Goal: Communication & Community: Answer question/provide support

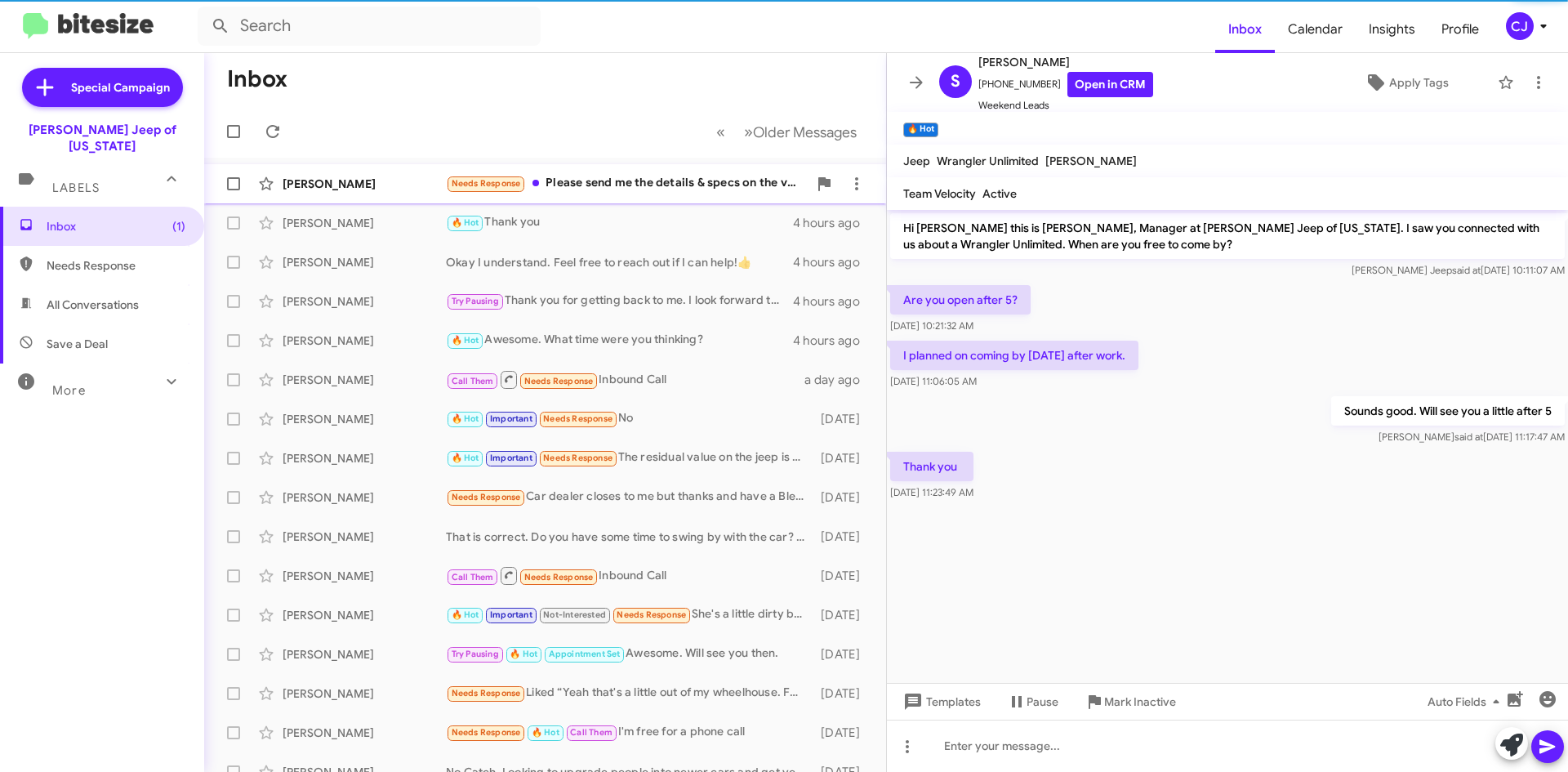
click at [656, 181] on div "Needs Response Please send me the details & specs on the vehicle to which you a…" at bounding box center [626, 183] width 361 height 19
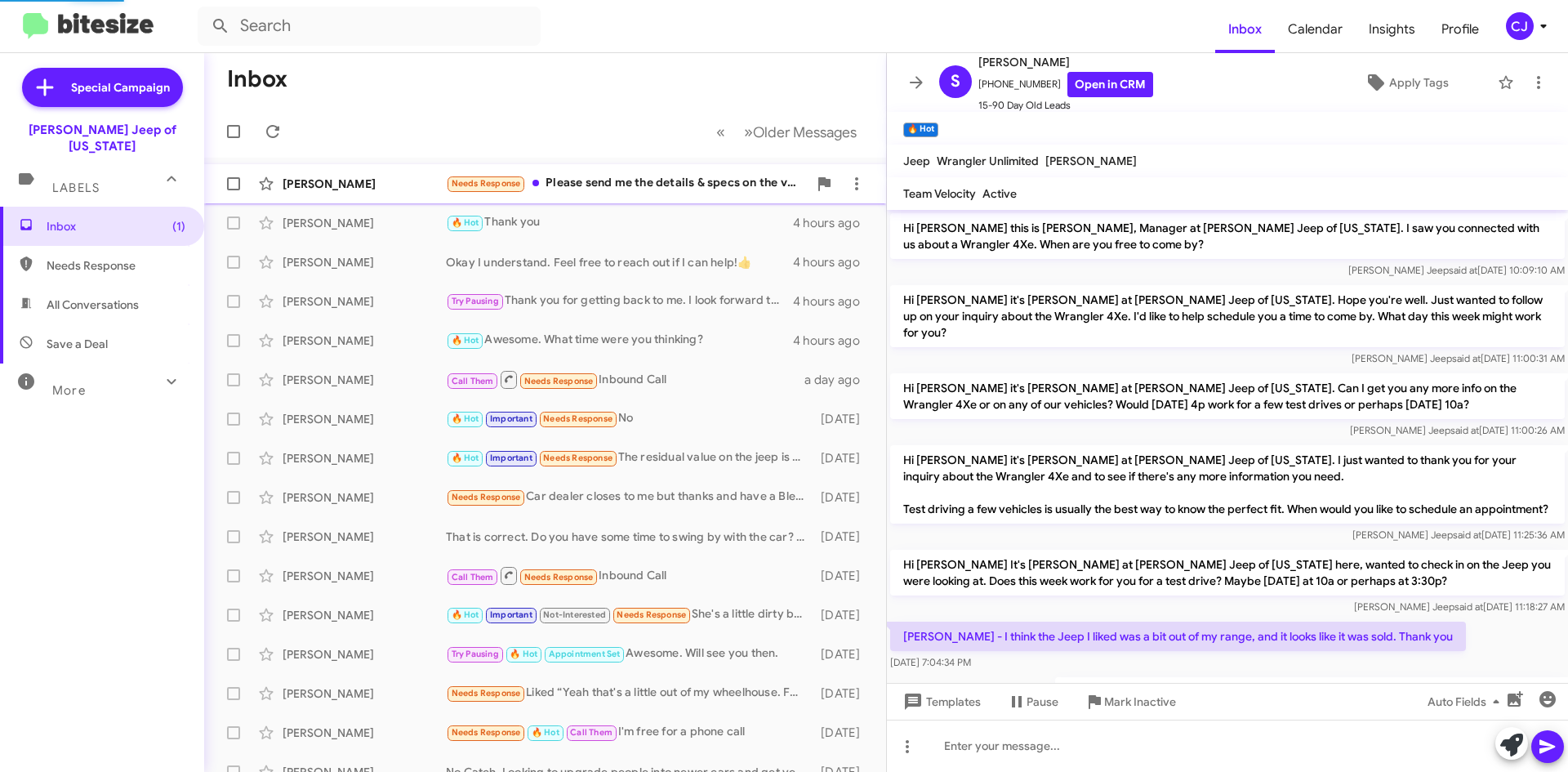
scroll to position [135, 0]
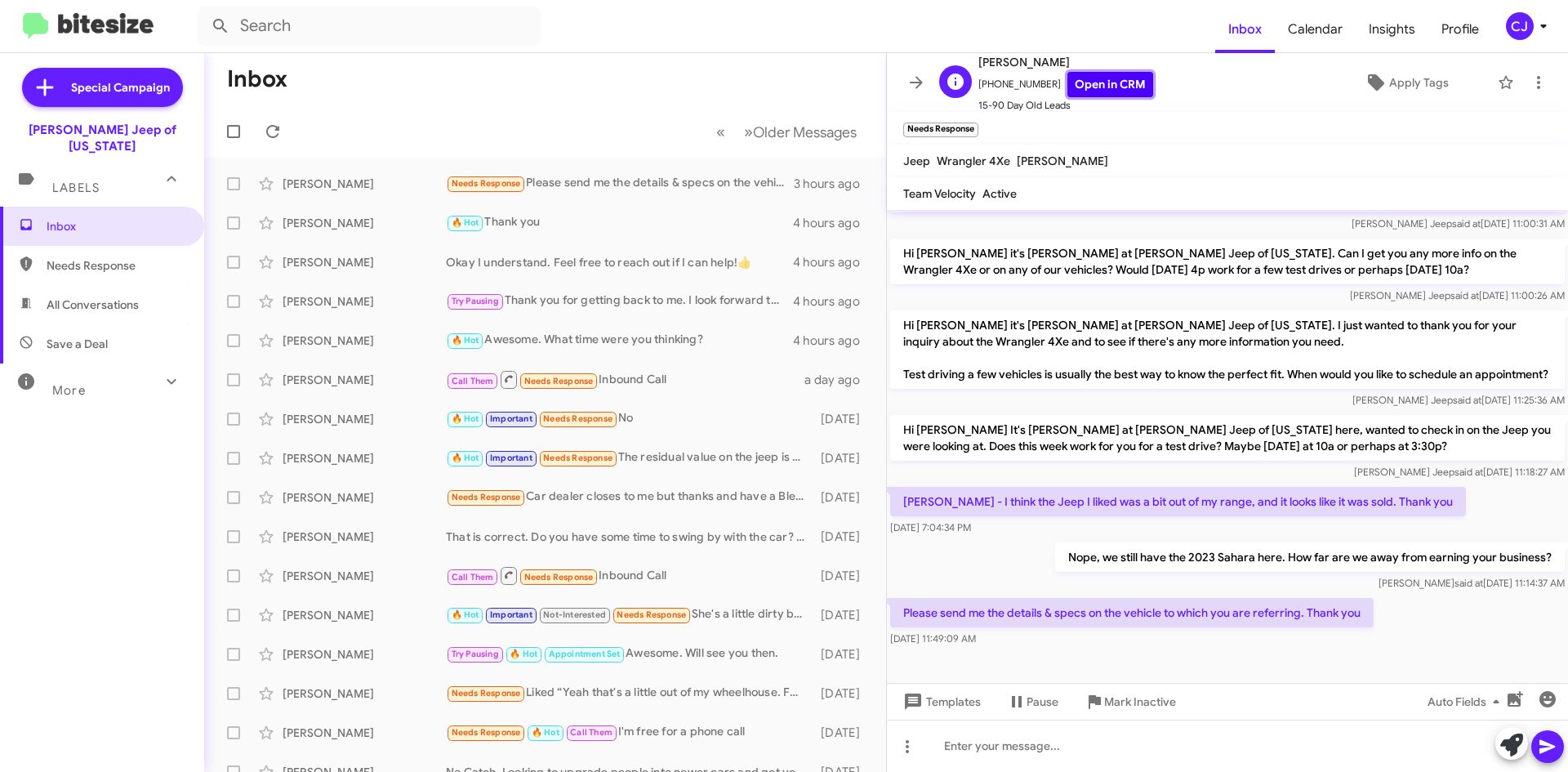
click at [1083, 87] on link "Open in CRM" at bounding box center [1111, 84] width 86 height 25
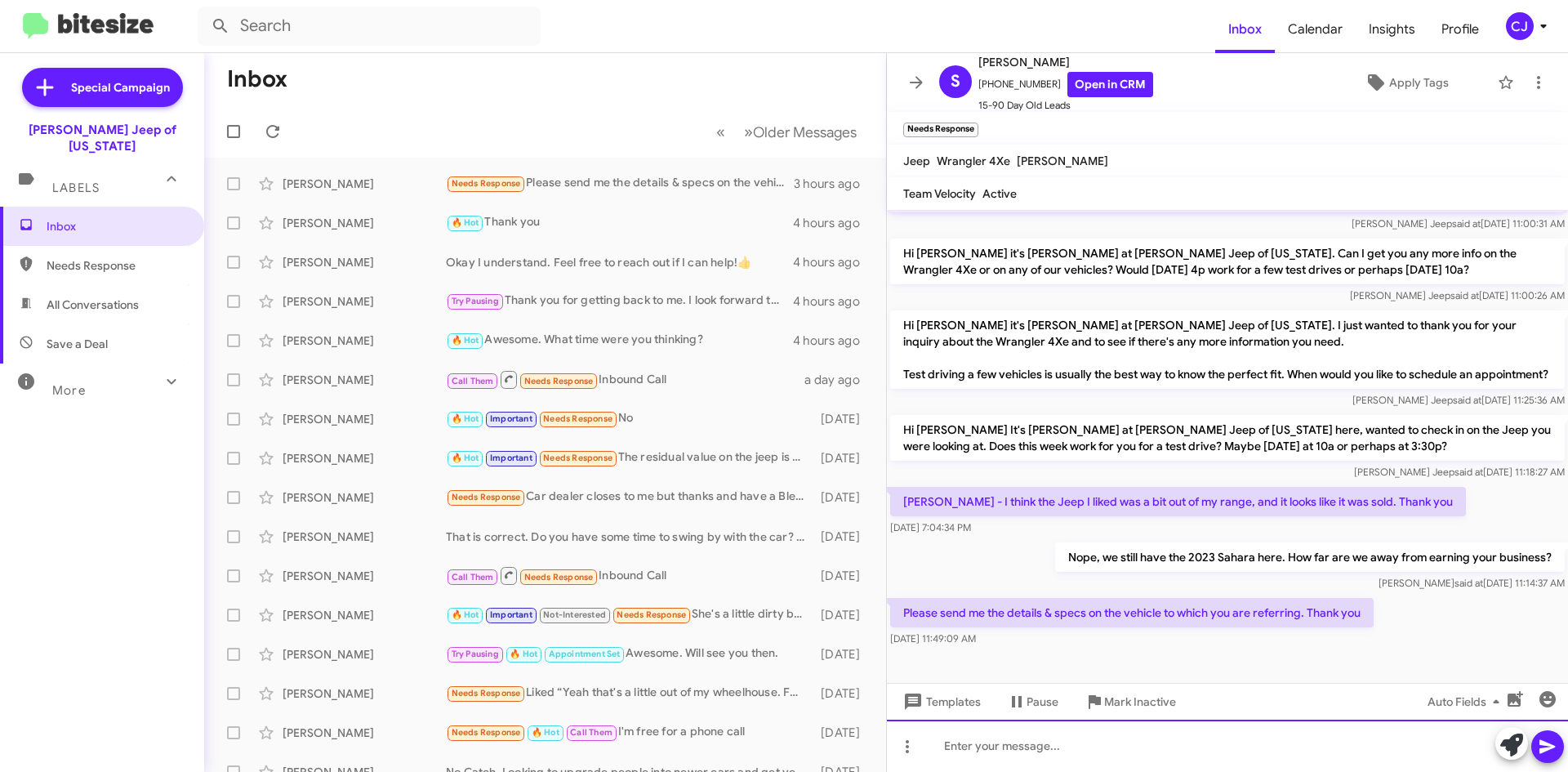
click at [996, 754] on div at bounding box center [1226, 746] width 681 height 52
paste div
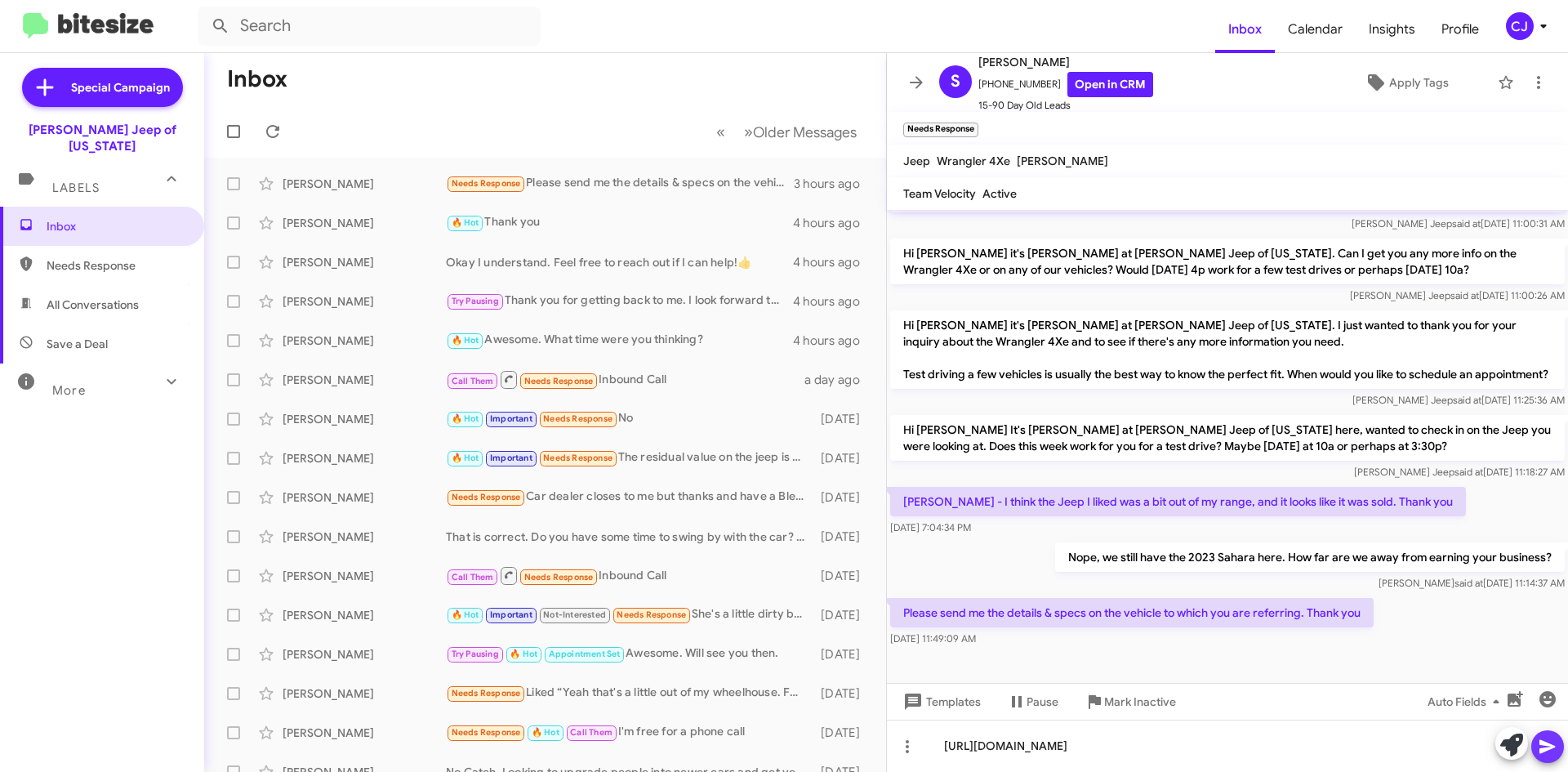
click at [1554, 736] on span at bounding box center [1547, 746] width 20 height 32
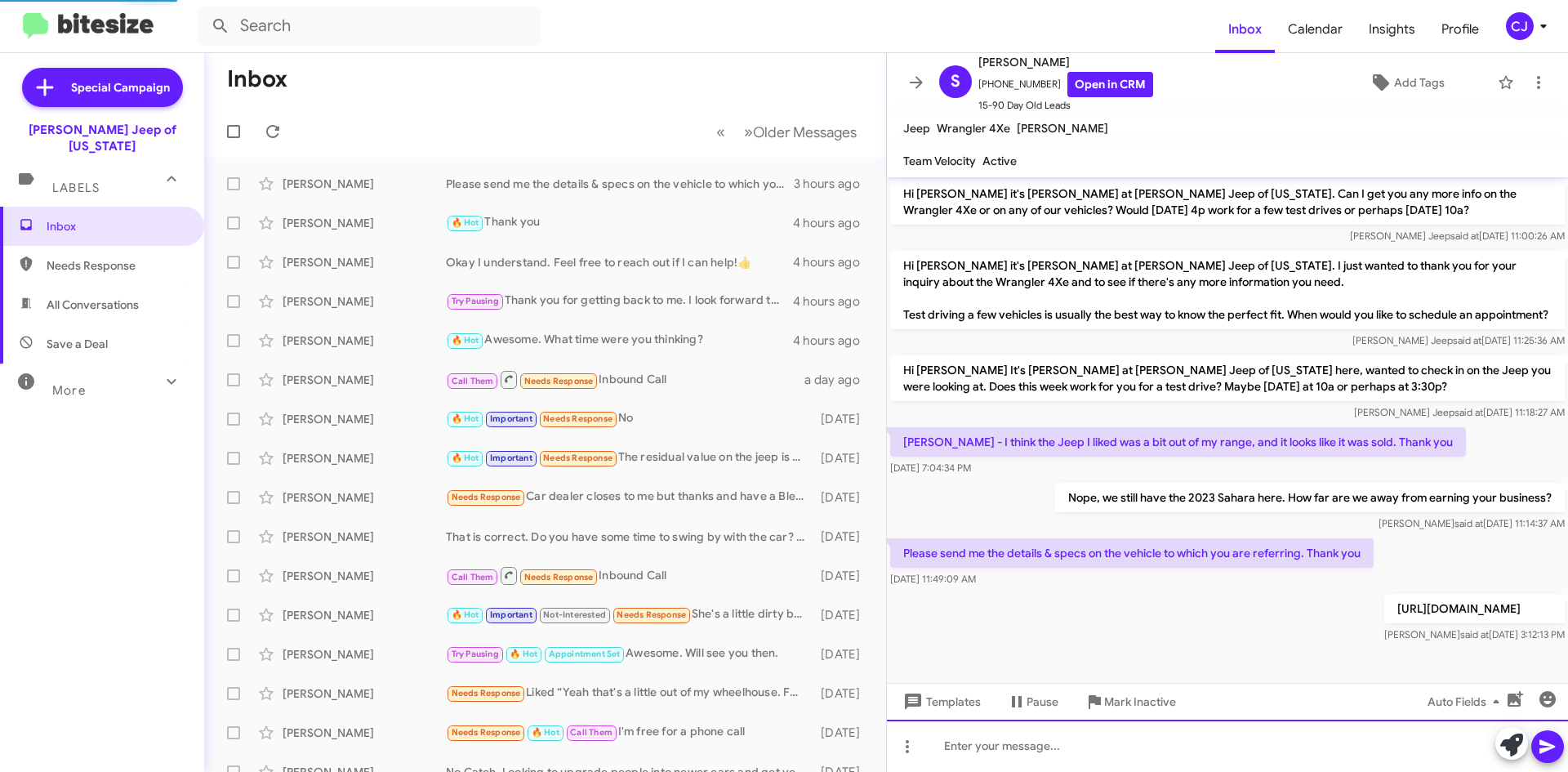
scroll to position [178, 0]
